Goal: Information Seeking & Learning: Learn about a topic

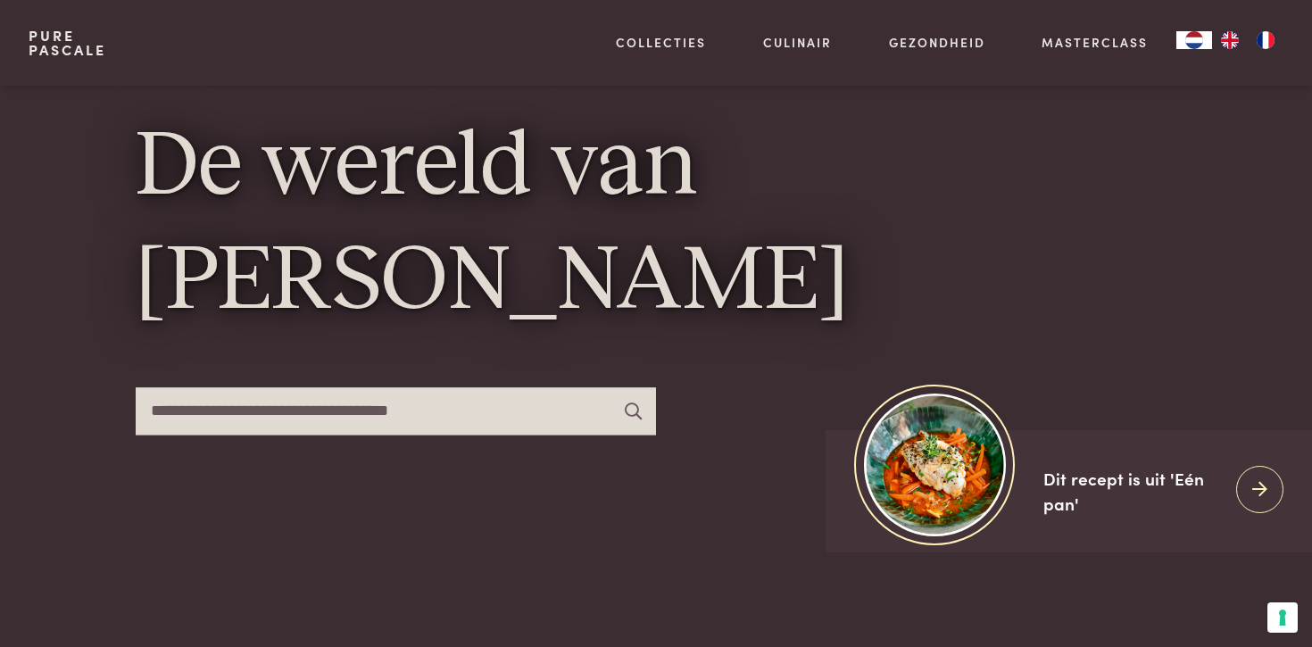
scroll to position [62, 0]
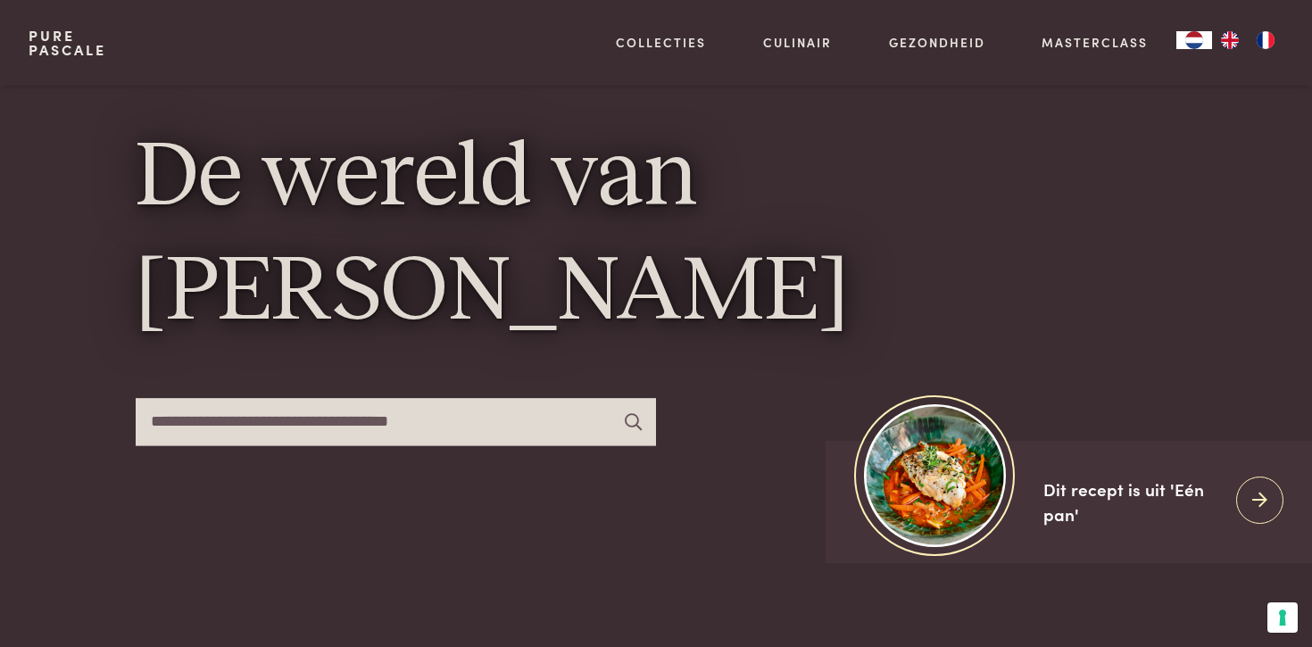
click at [463, 403] on input "text" at bounding box center [396, 421] width 520 height 47
type input "*"
type input "*****"
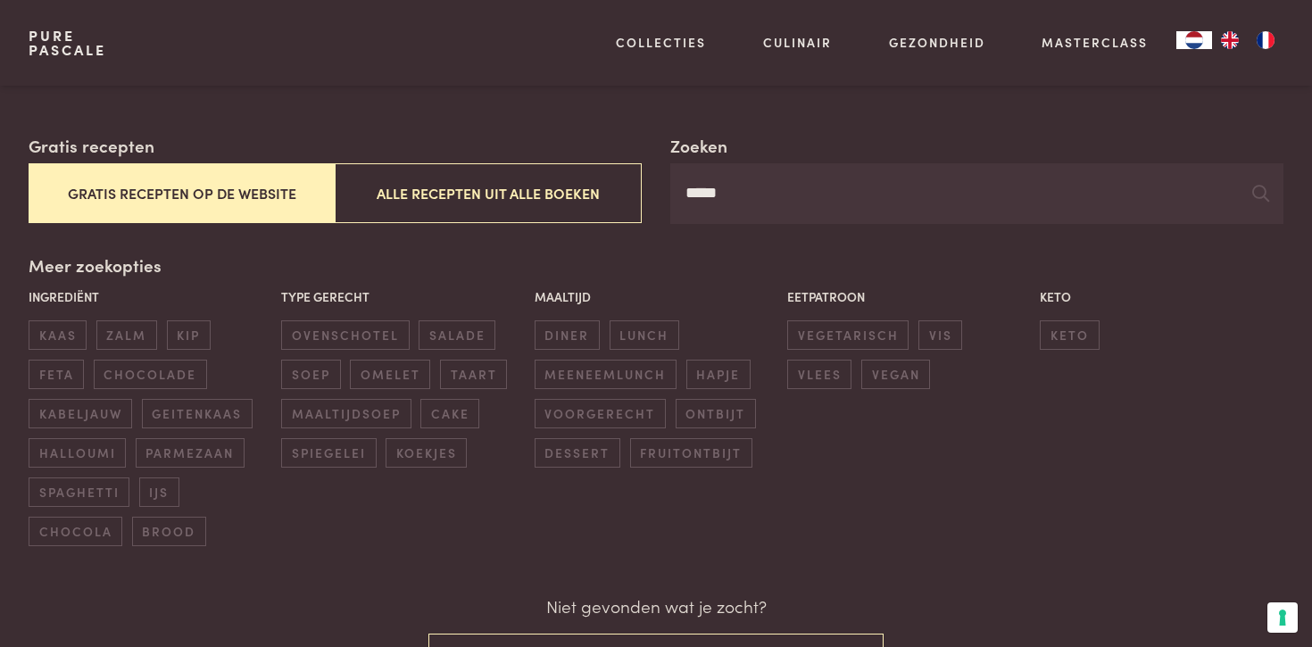
scroll to position [259, 0]
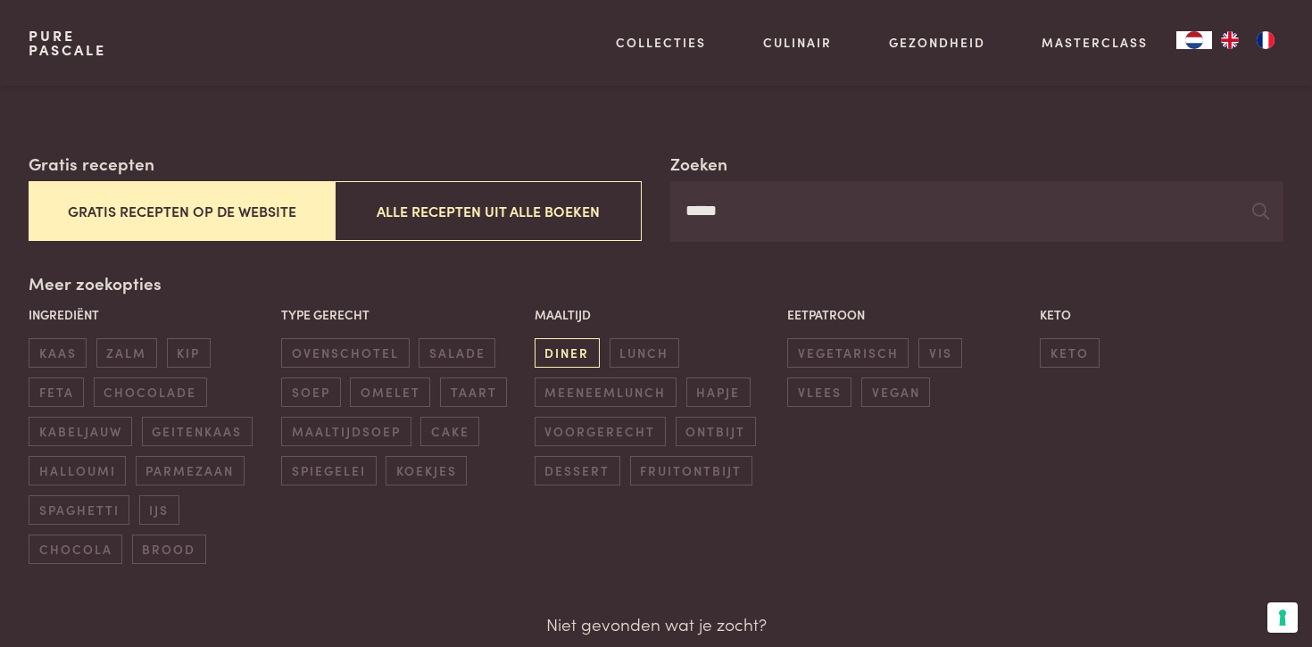
click at [574, 351] on span "diner" at bounding box center [567, 352] width 65 height 29
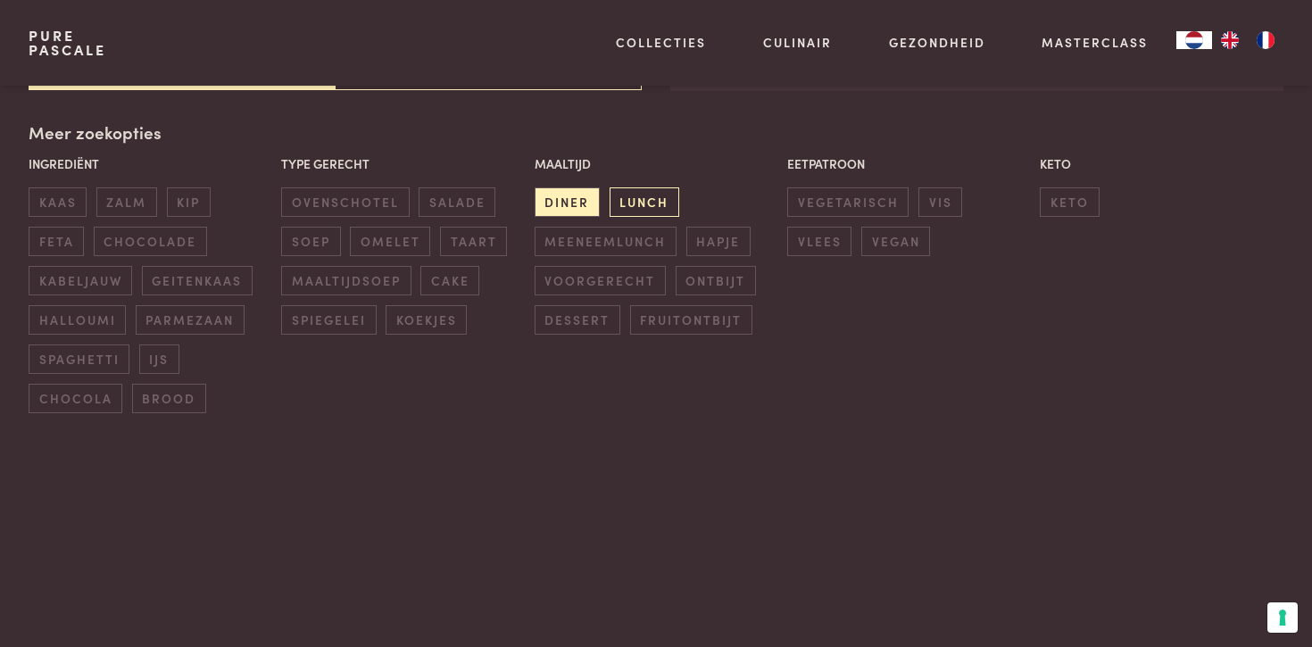
scroll to position [410, 0]
click at [635, 192] on span "lunch" at bounding box center [645, 201] width 70 height 29
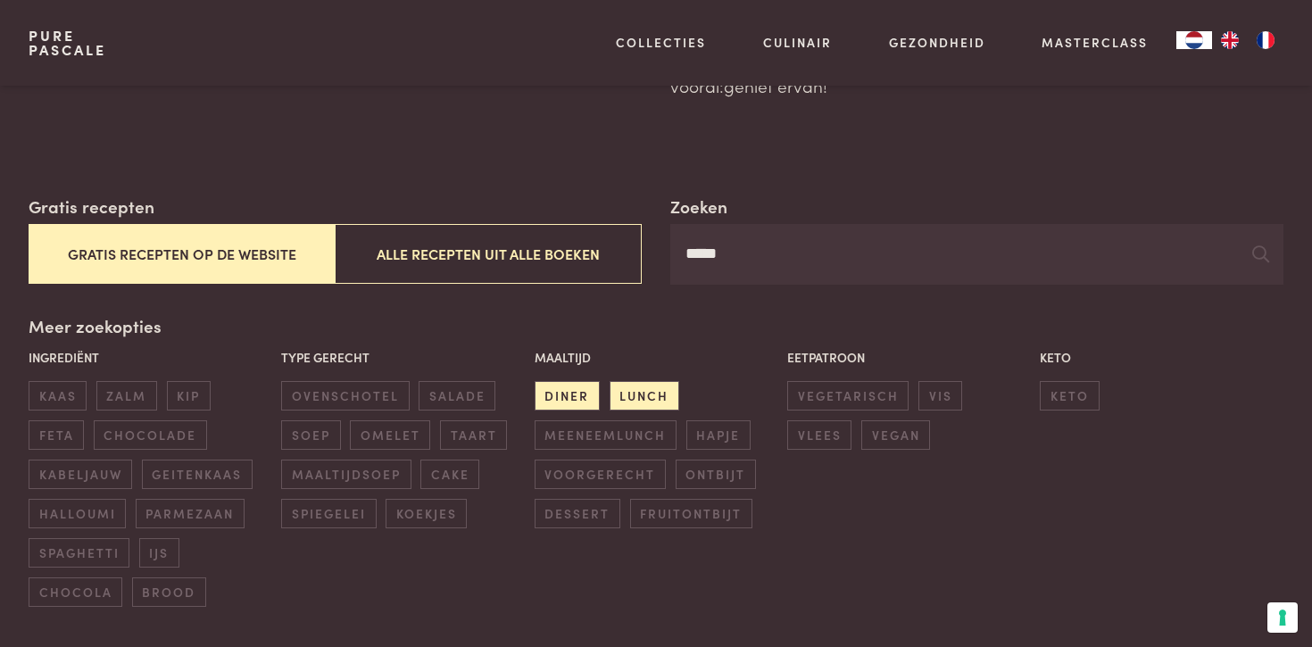
scroll to position [234, 0]
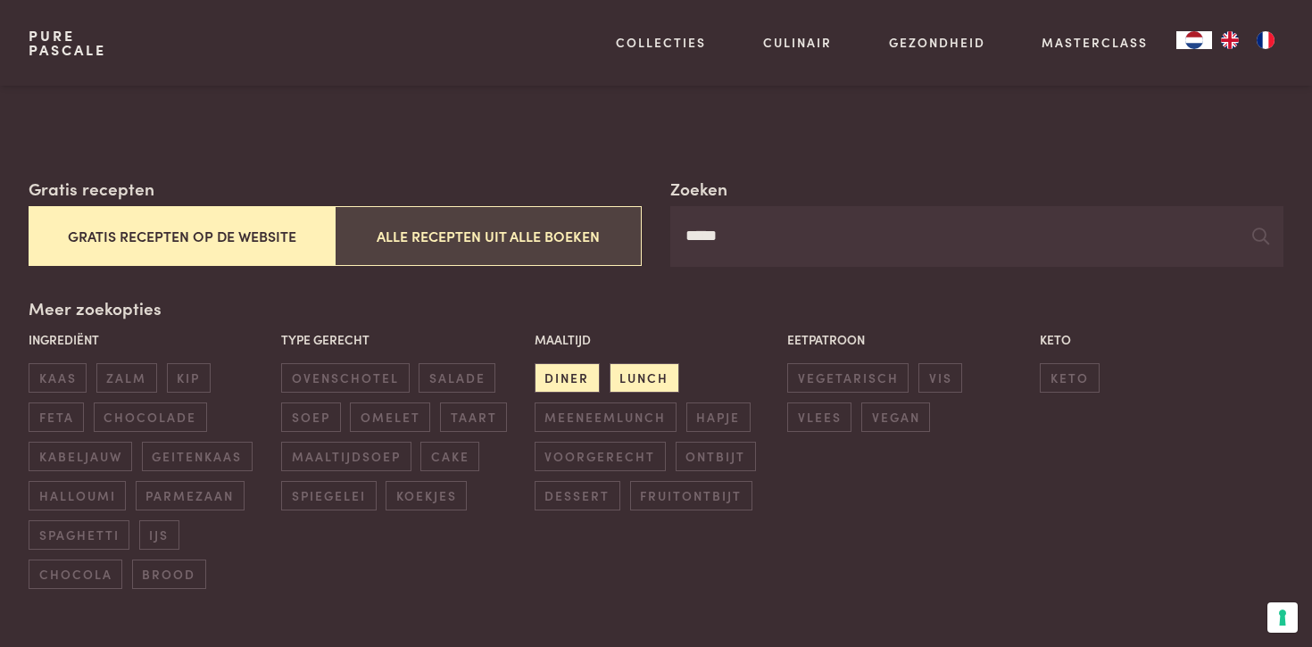
drag, startPoint x: 777, startPoint y: 233, endPoint x: 608, endPoint y: 233, distance: 169.6
click at [609, 233] on div "Zoeken ***** Gratis recepten Gratis recepten op de website Alle recepten uit al…" at bounding box center [656, 221] width 1255 height 91
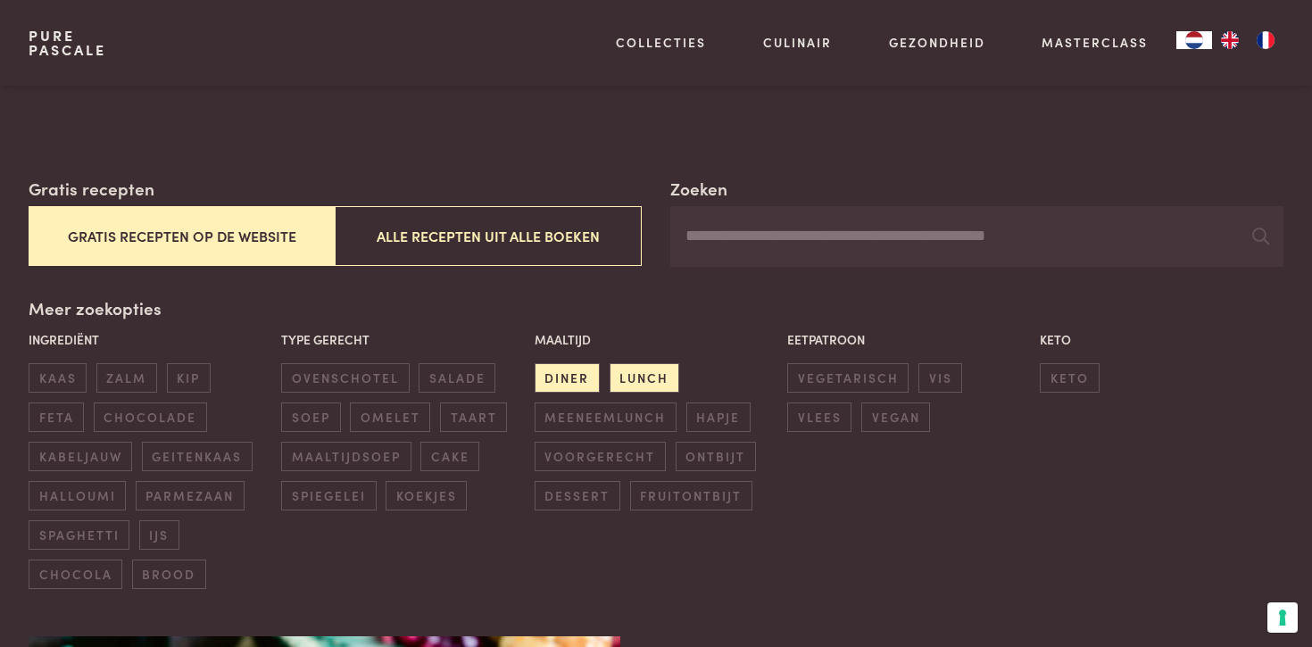
click at [274, 251] on button "Gratis recepten op de website" at bounding box center [182, 236] width 307 height 60
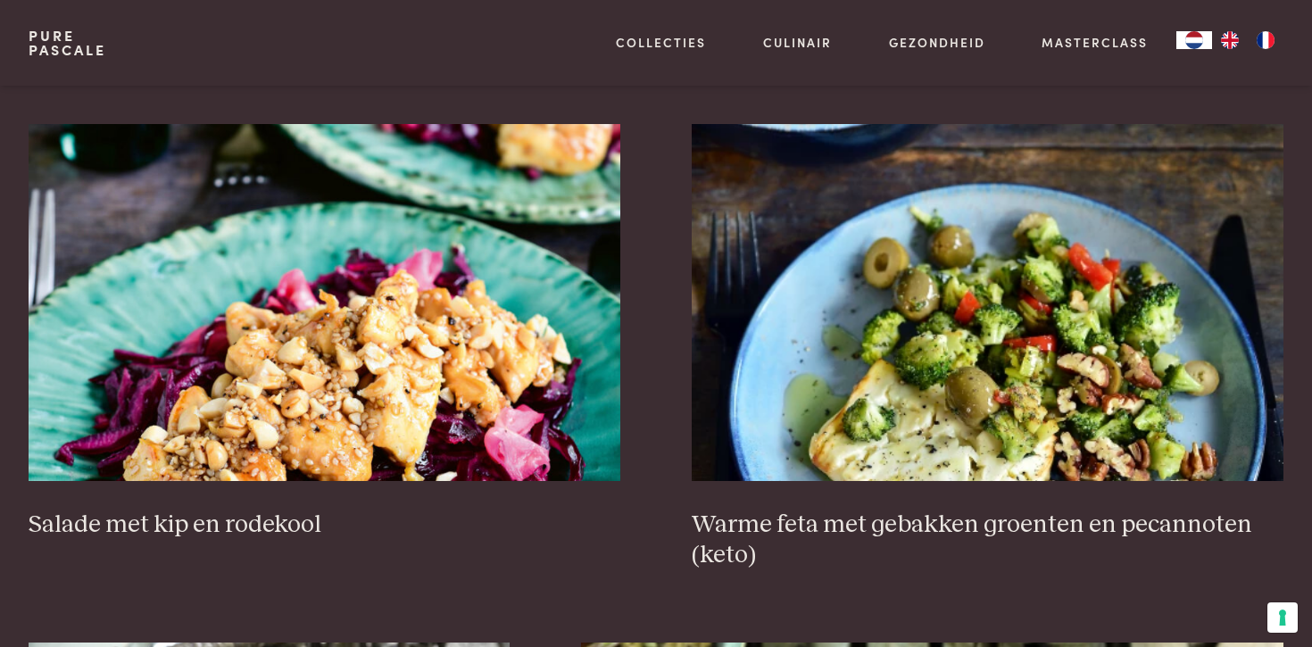
scroll to position [747, 0]
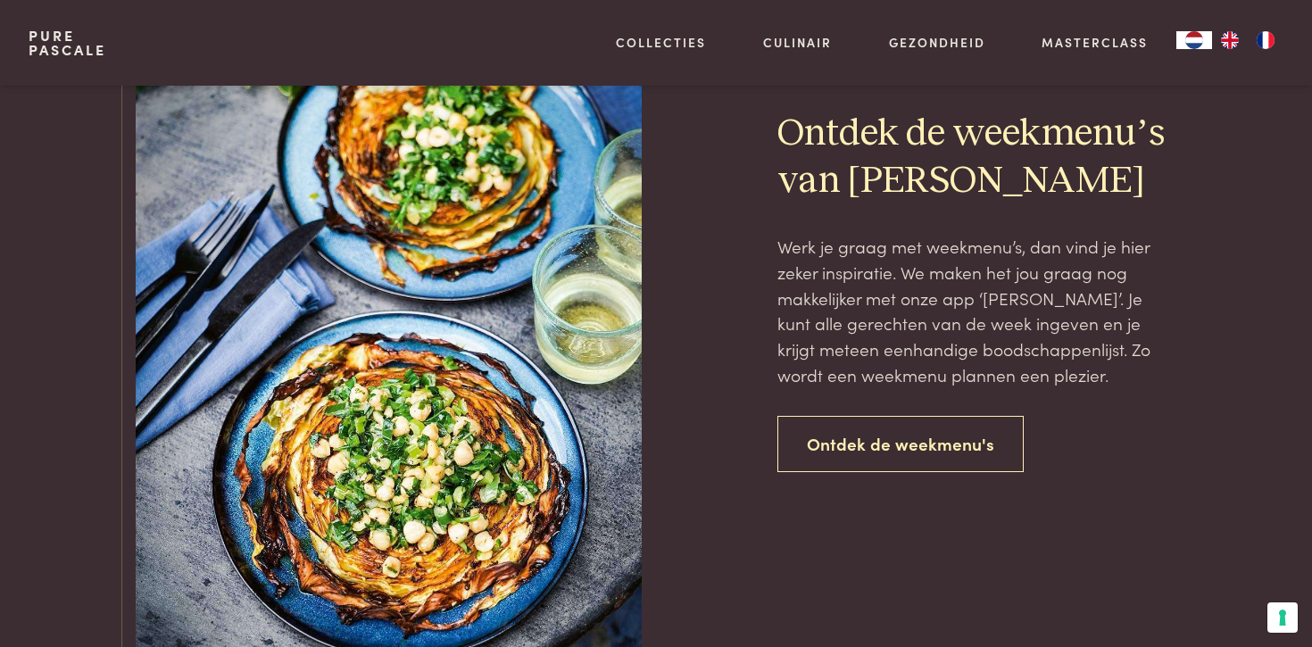
scroll to position [2550, 0]
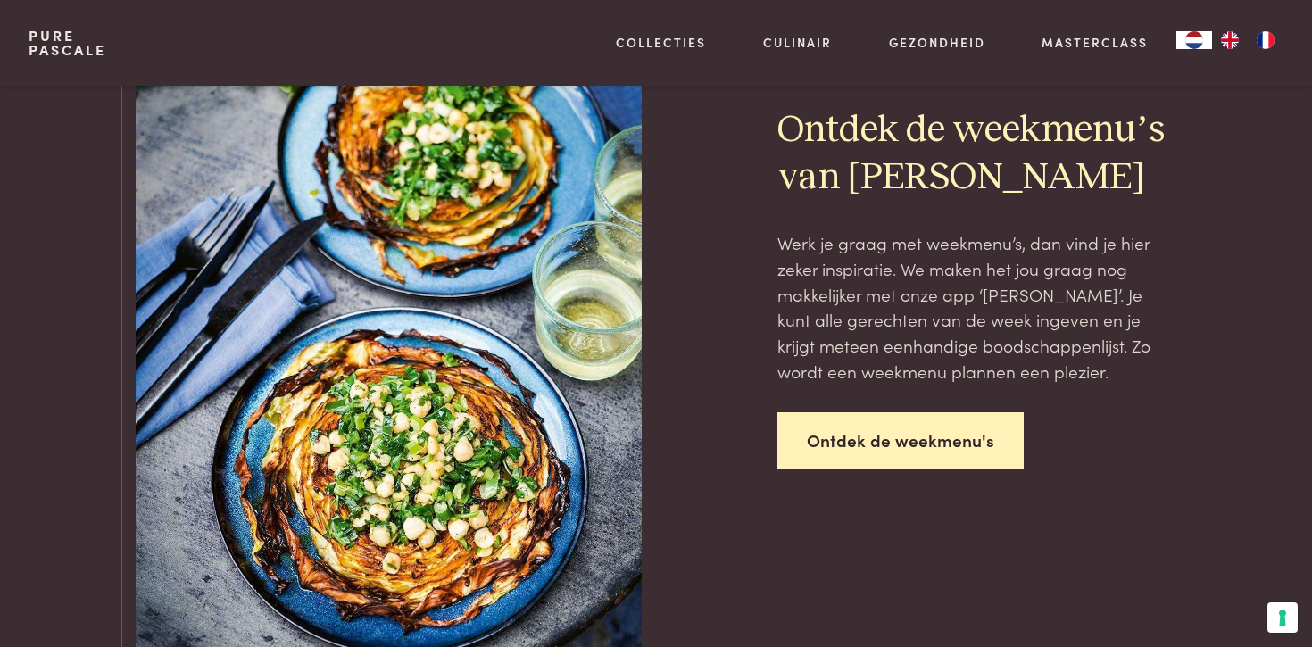
click at [863, 426] on link "Ontdek de weekmenu's" at bounding box center [900, 440] width 246 height 56
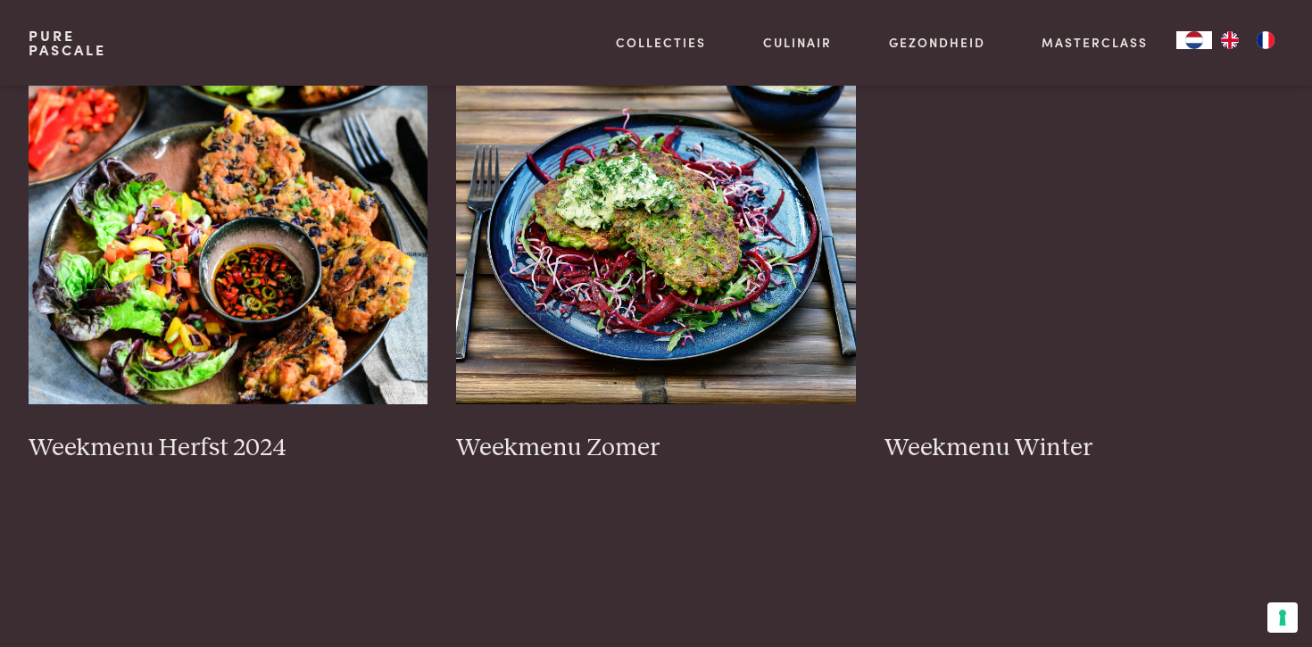
scroll to position [435, 0]
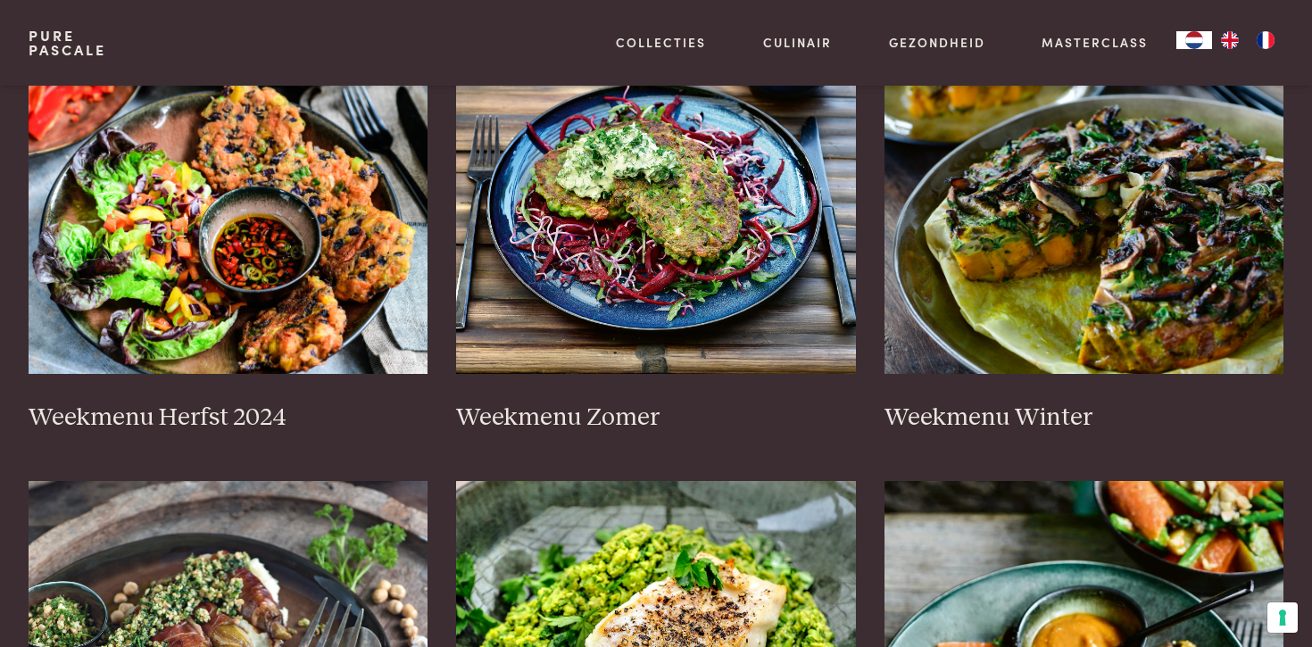
scroll to position [457, 0]
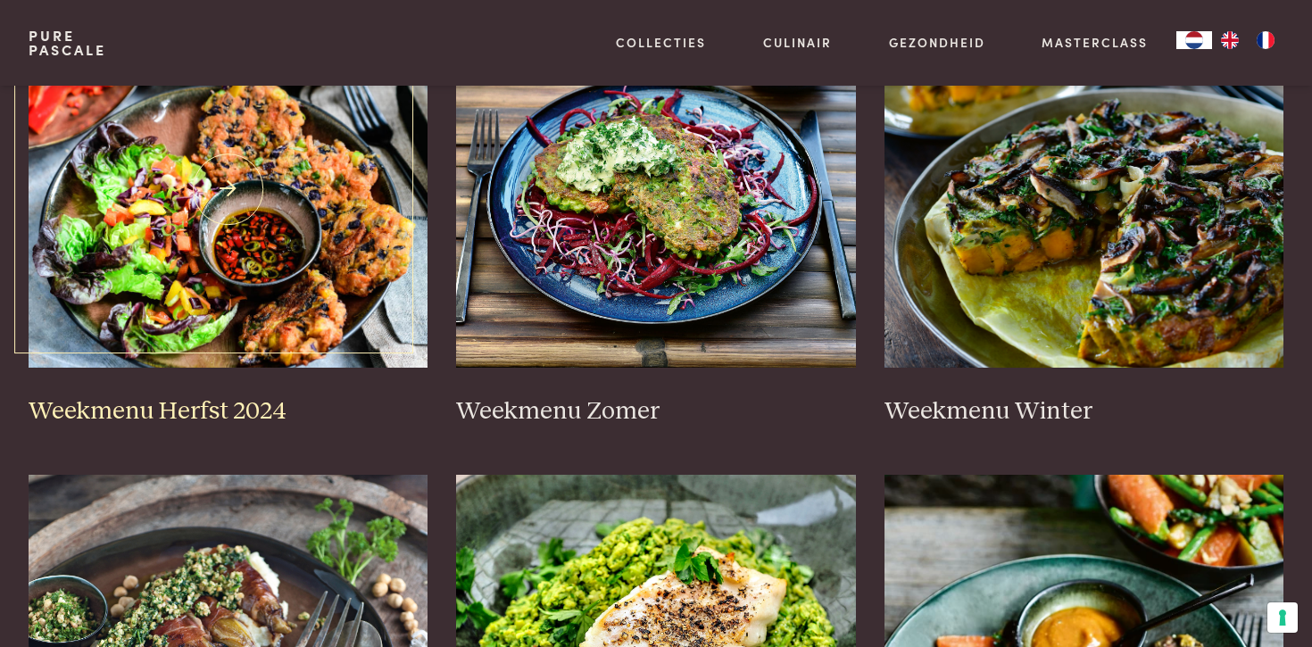
click at [371, 257] on img at bounding box center [229, 189] width 400 height 357
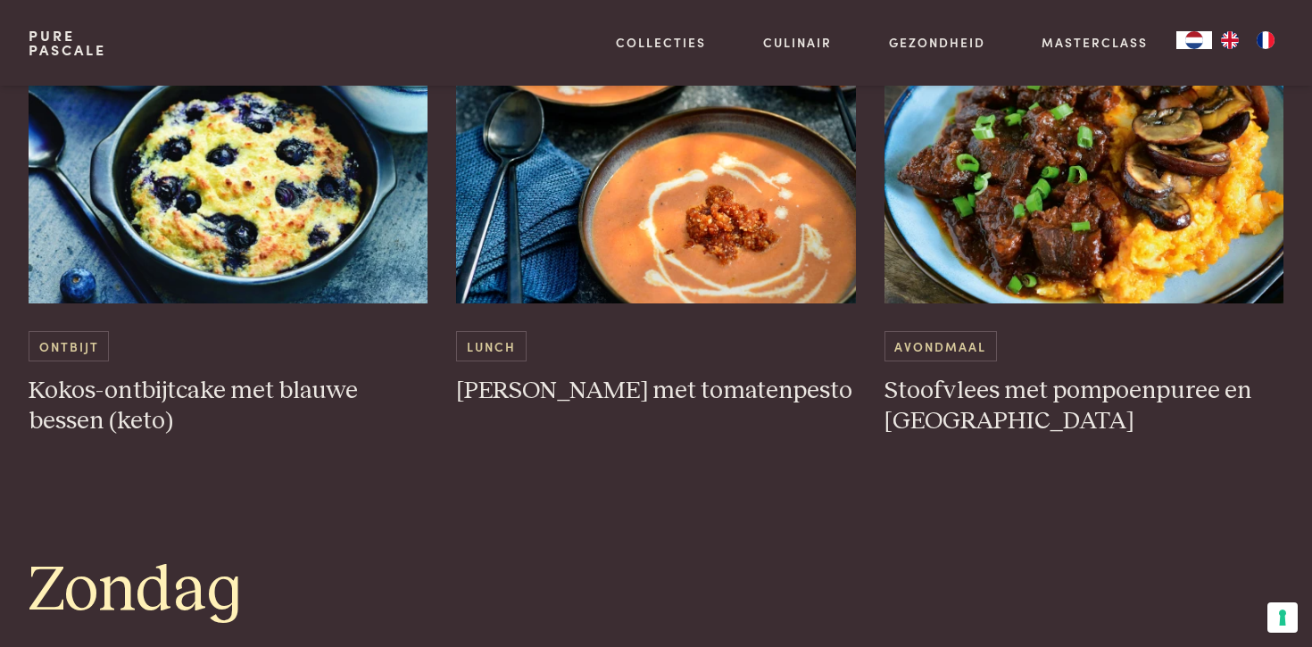
scroll to position [4775, 0]
